Goal: Navigation & Orientation: Find specific page/section

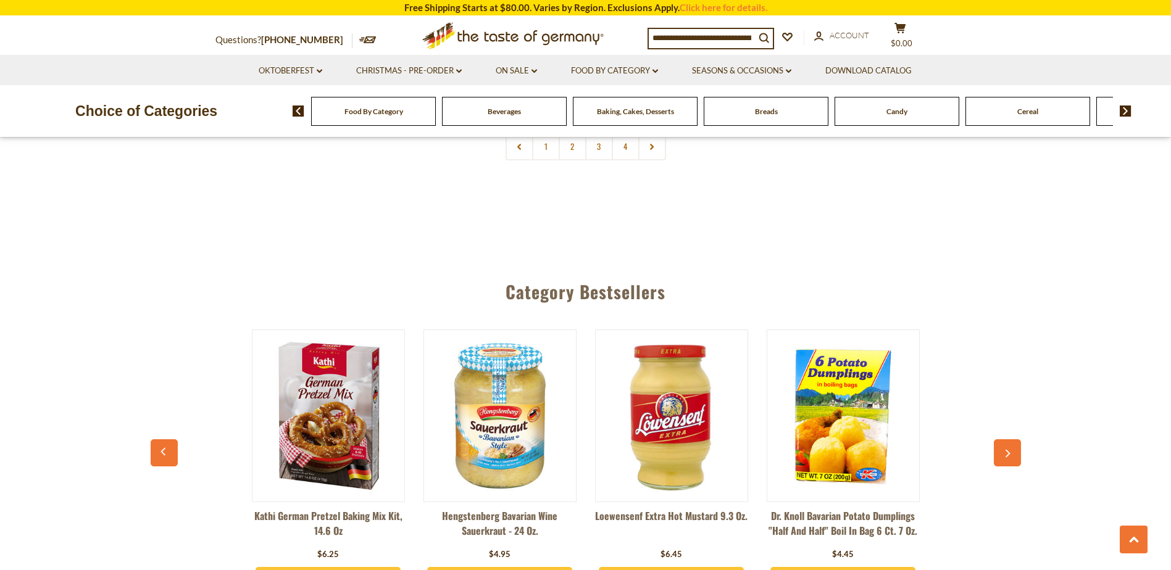
scroll to position [3209, 0]
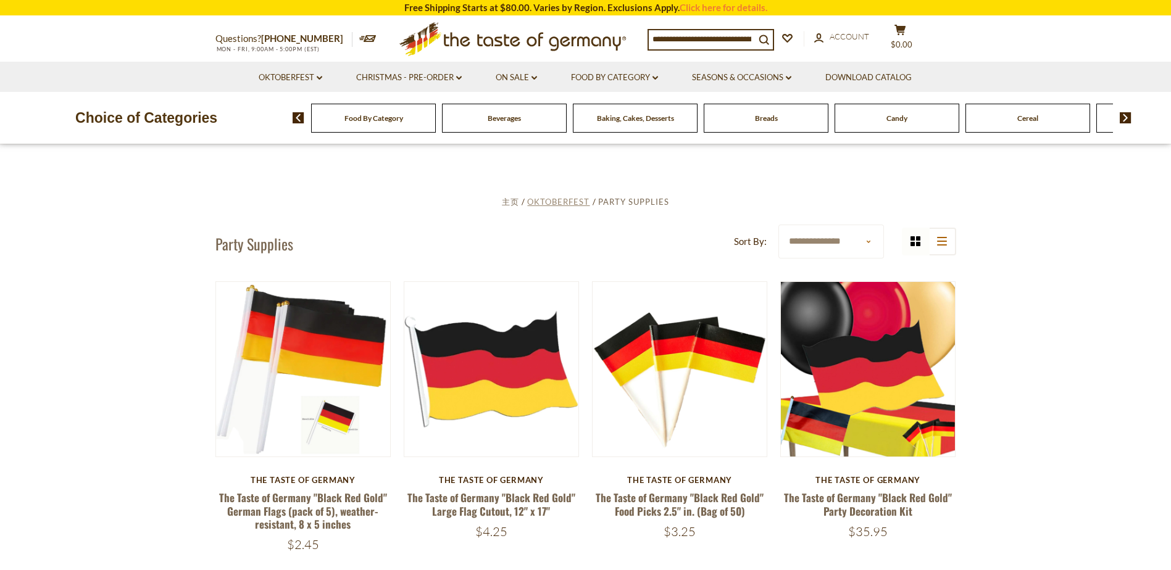
click at [561, 202] on span "Oktoberfest" at bounding box center [558, 202] width 62 height 10
